Goal: Task Accomplishment & Management: Complete application form

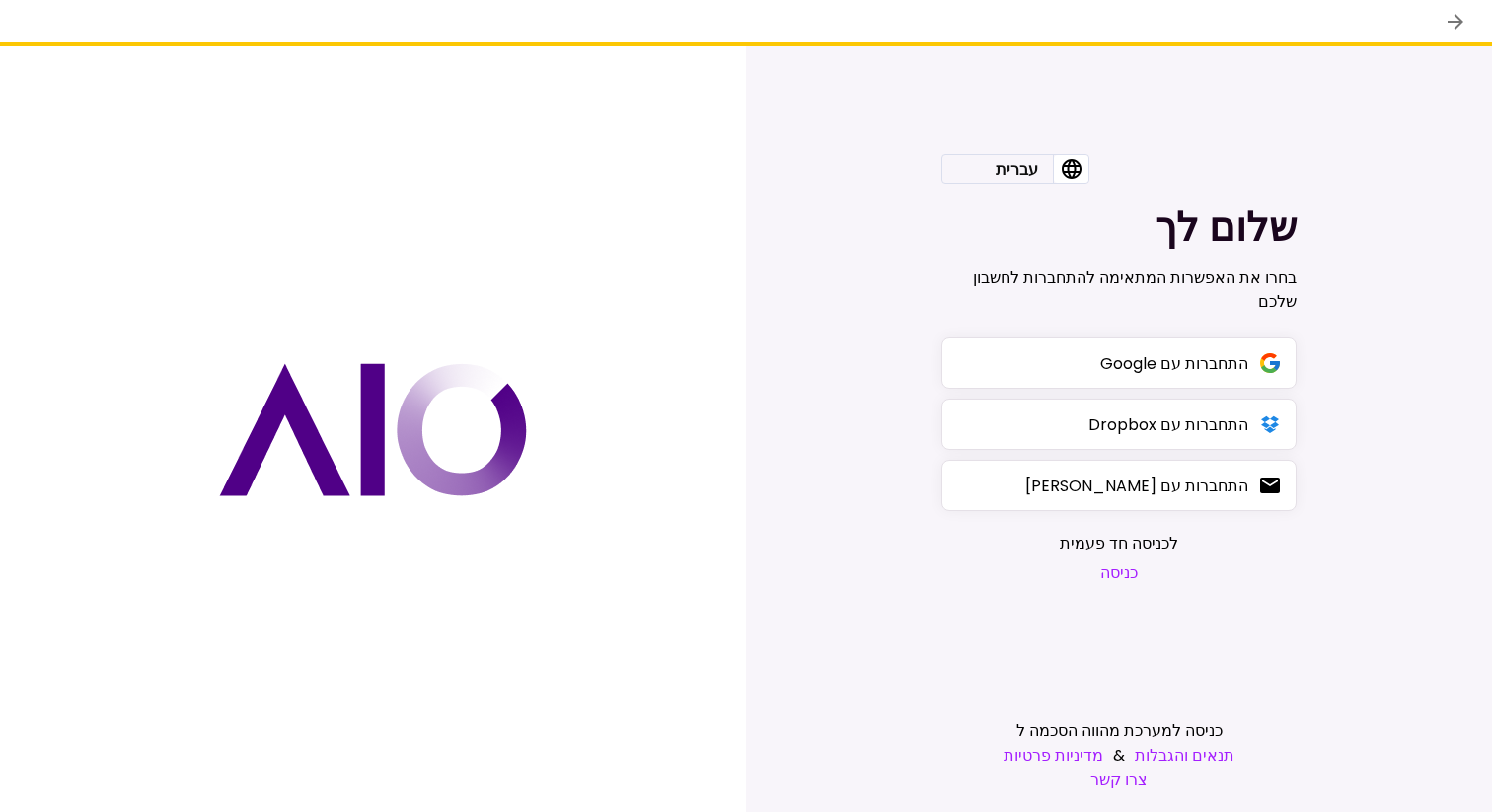
click at [1013, 345] on button "התחברות עם Google" at bounding box center [1119, 363] width 355 height 52
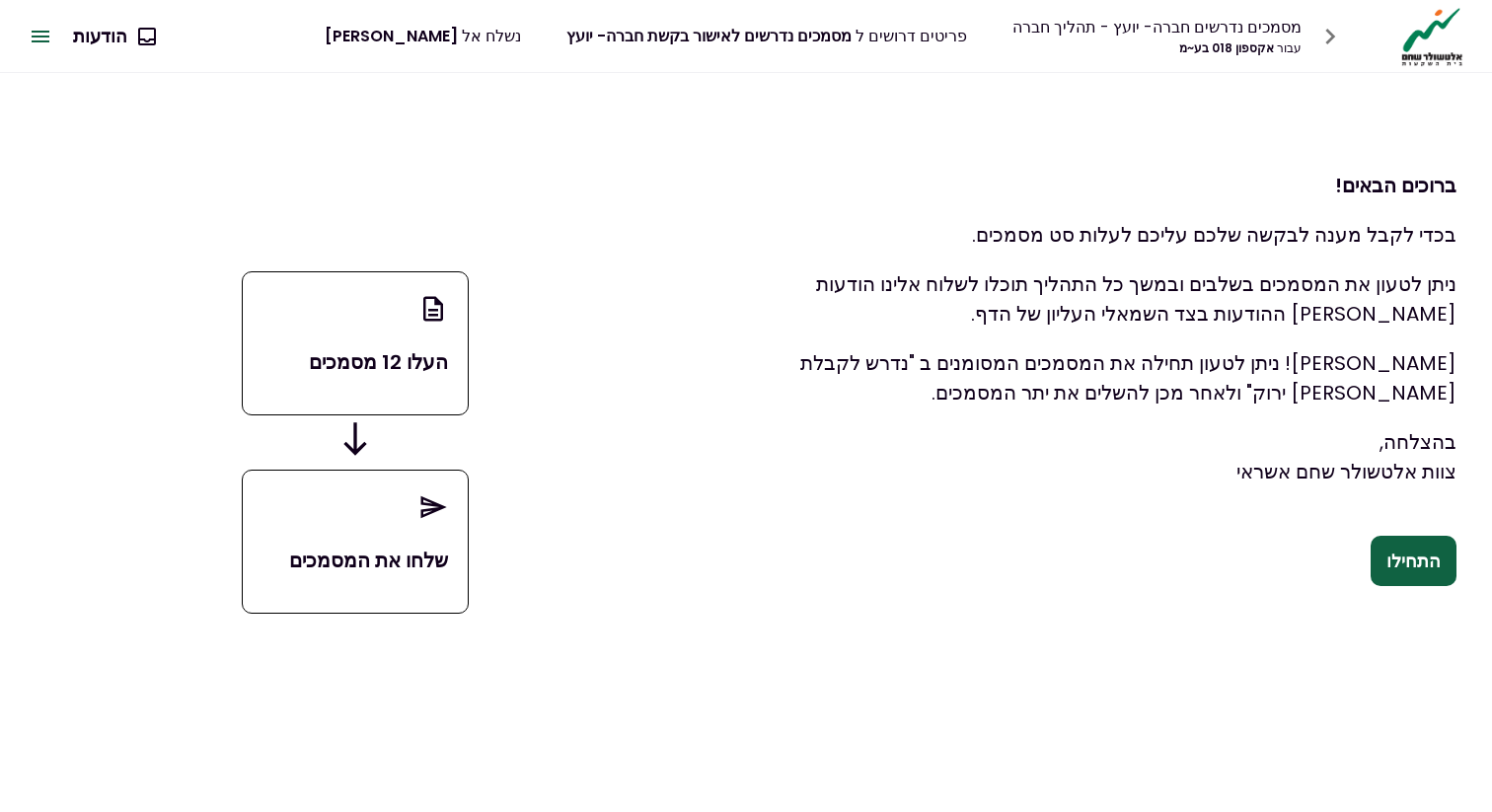
click at [1411, 546] on button "התחילו" at bounding box center [1414, 561] width 86 height 52
